Goal: Task Accomplishment & Management: Manage account settings

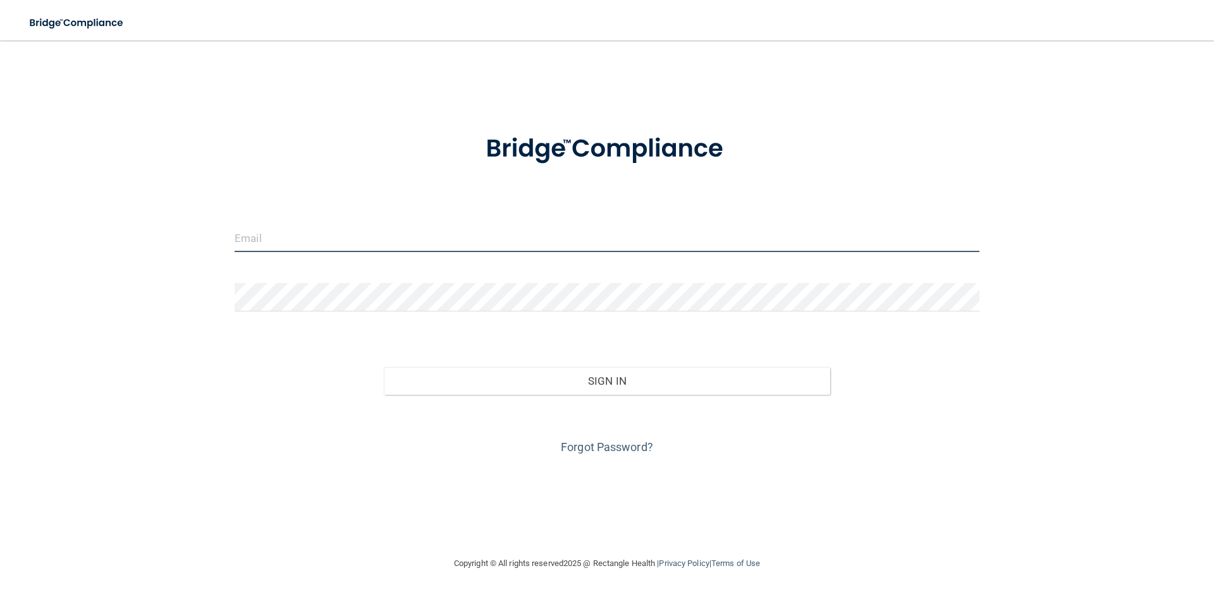
click at [649, 249] on input "email" at bounding box center [607, 238] width 745 height 28
type input "[EMAIL_ADDRESS][DOMAIN_NAME]"
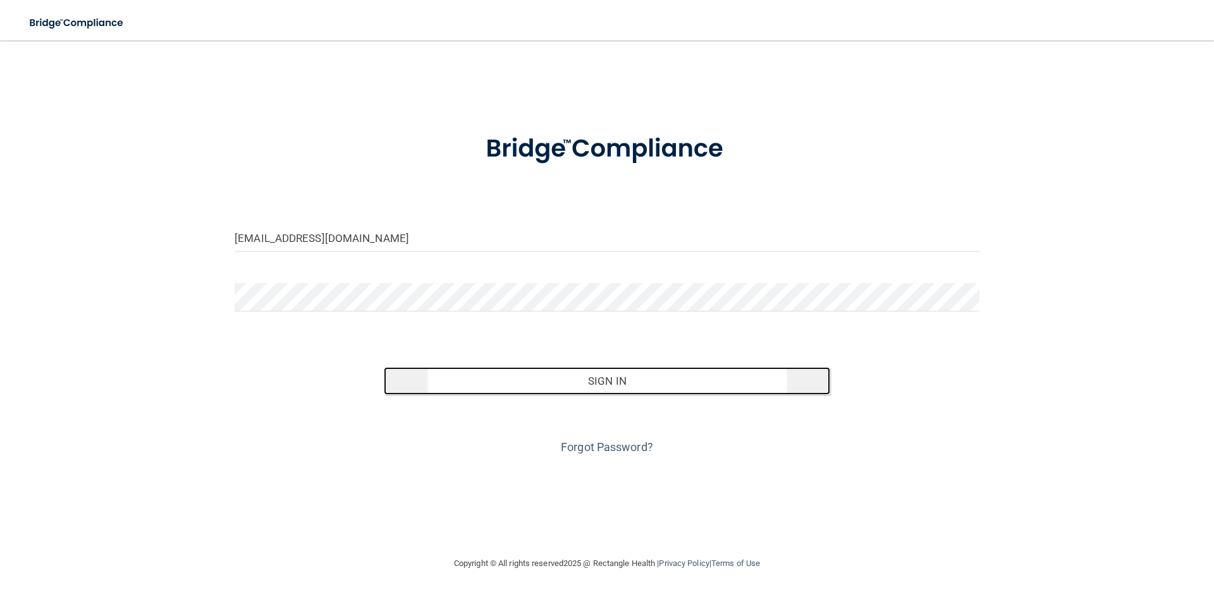
click at [617, 379] on button "Sign In" at bounding box center [607, 381] width 447 height 28
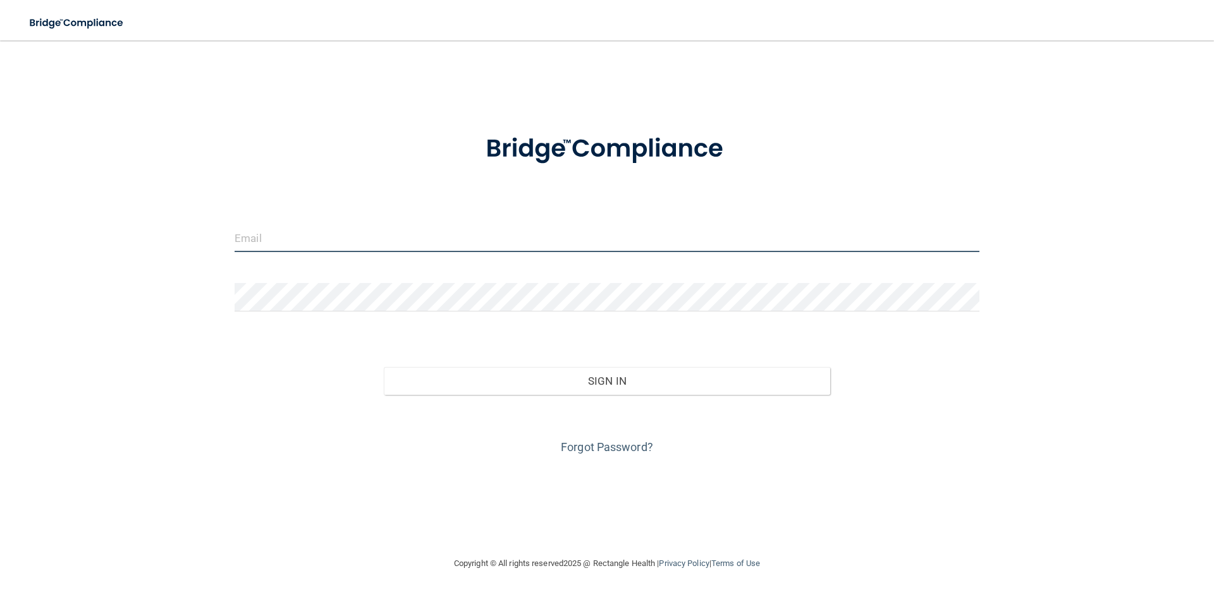
click at [386, 224] on input "email" at bounding box center [607, 238] width 745 height 28
type input "[EMAIL_ADDRESS][DOMAIN_NAME]"
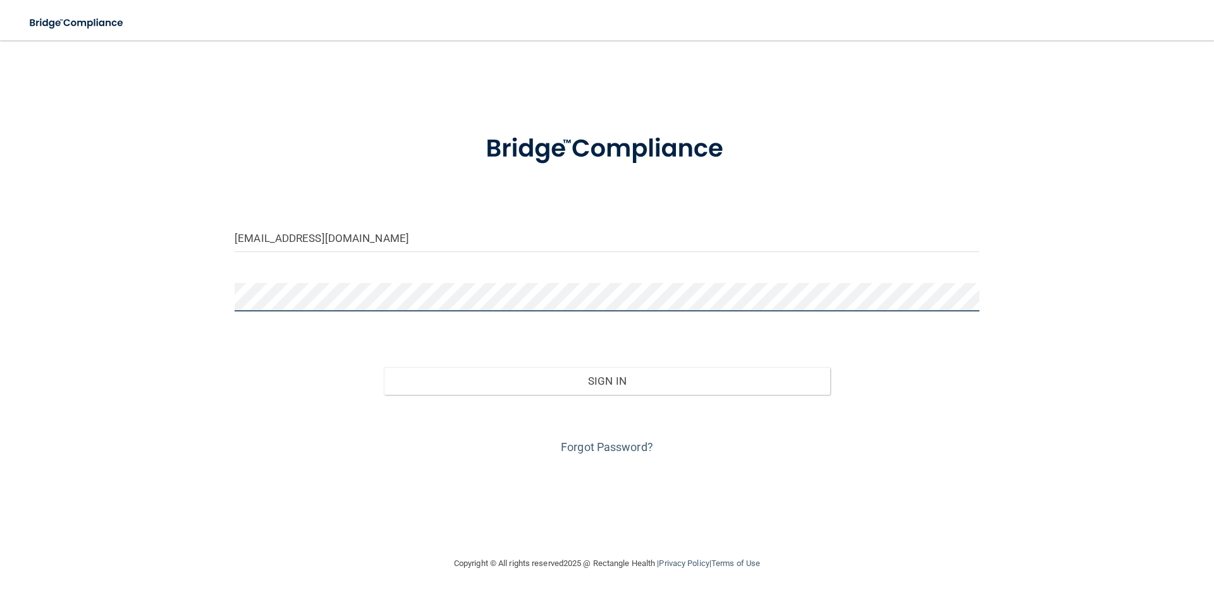
click at [384, 367] on button "Sign In" at bounding box center [607, 381] width 447 height 28
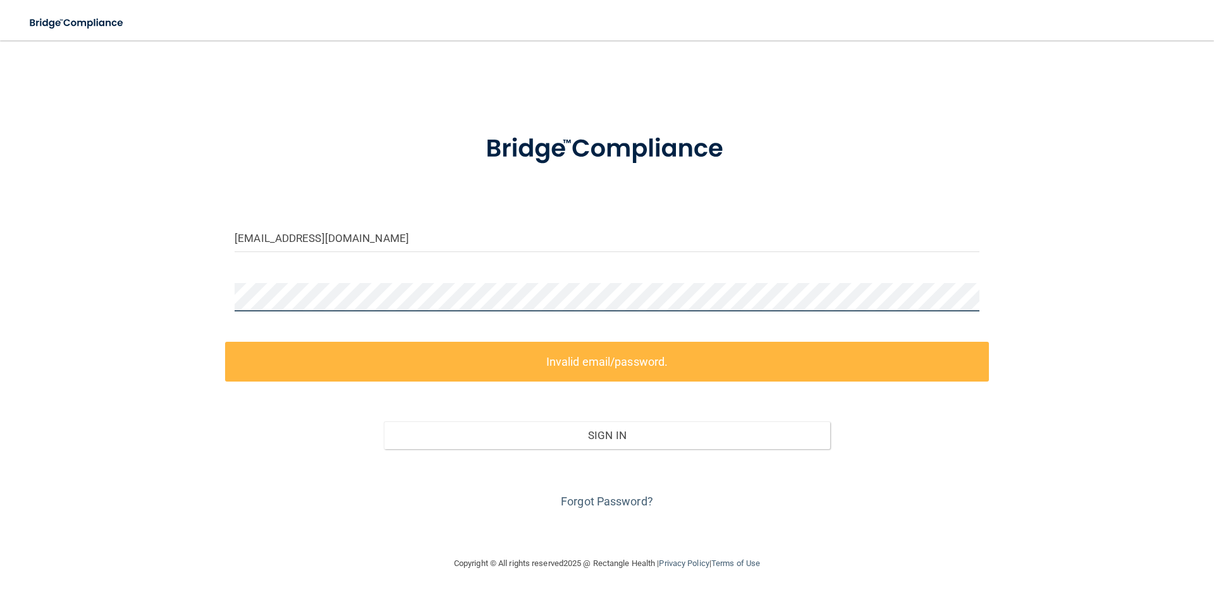
click at [168, 338] on div "darlenerobitaille@yahoo.com Invalid email/password. You don't have permission t…" at bounding box center [606, 298] width 1163 height 491
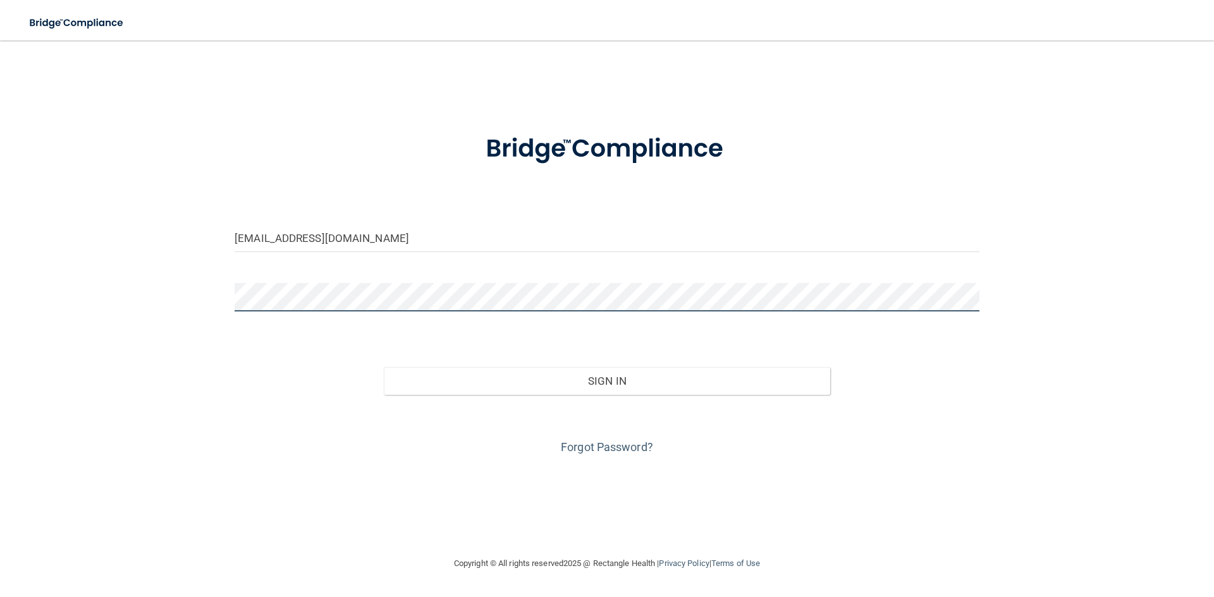
click at [384, 367] on button "Sign In" at bounding box center [607, 381] width 447 height 28
